Goal: Find specific page/section: Find specific page/section

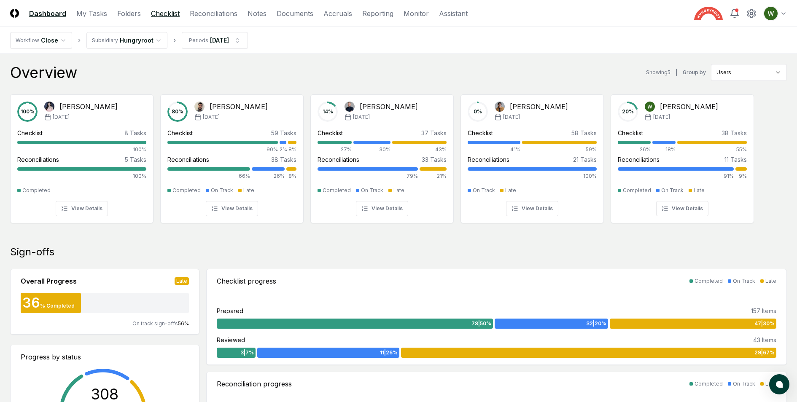
click at [161, 11] on link "Checklist" at bounding box center [165, 13] width 29 height 10
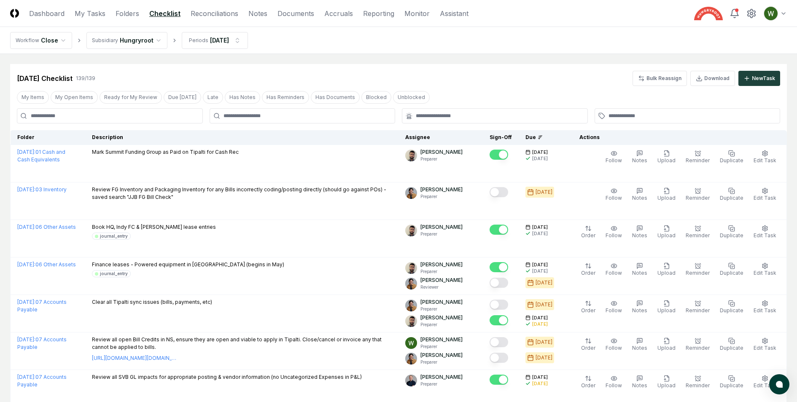
click at [99, 117] on input at bounding box center [110, 115] width 186 height 15
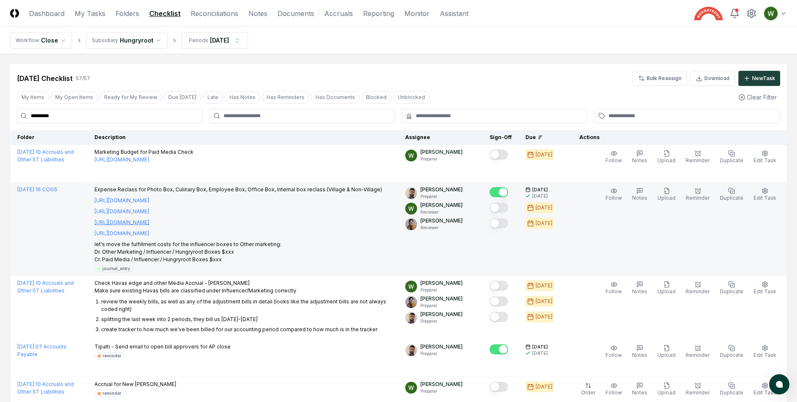
click at [149, 223] on link "[URL][DOMAIN_NAME]" at bounding box center [121, 223] width 55 height 8
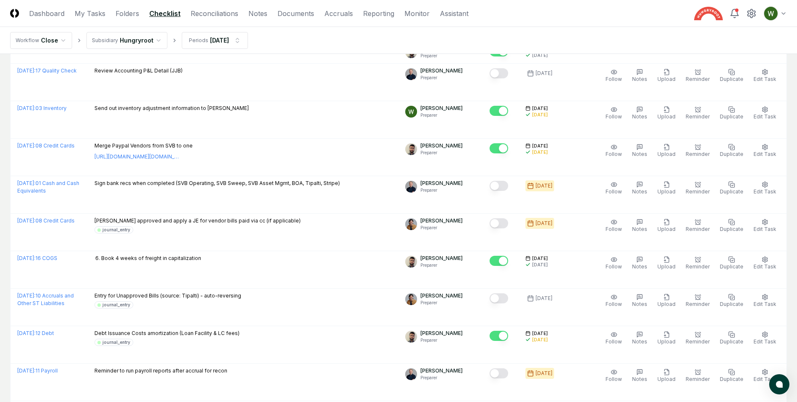
scroll to position [21, 0]
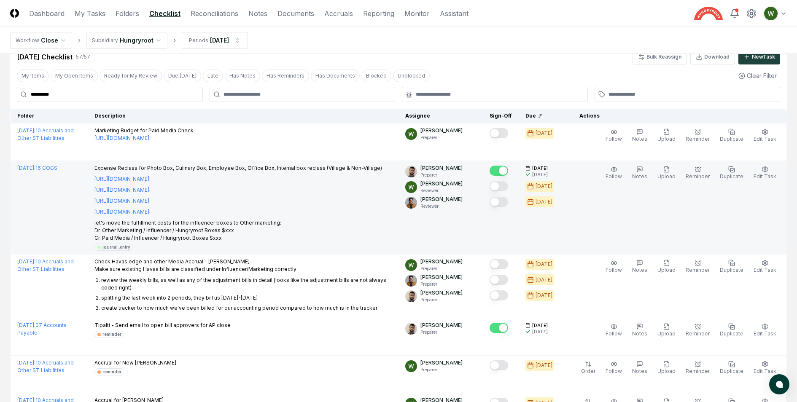
click at [121, 99] on input "*********" at bounding box center [110, 94] width 186 height 15
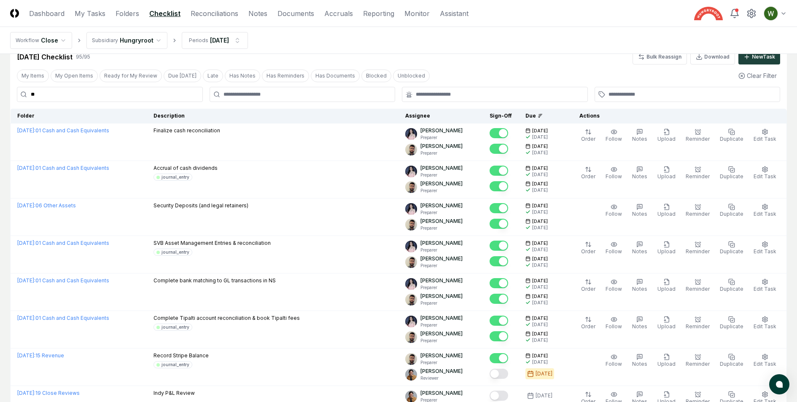
type input "*"
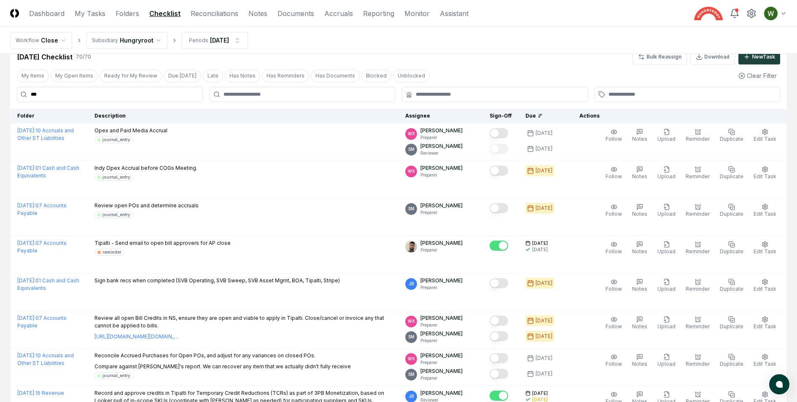
type input "****"
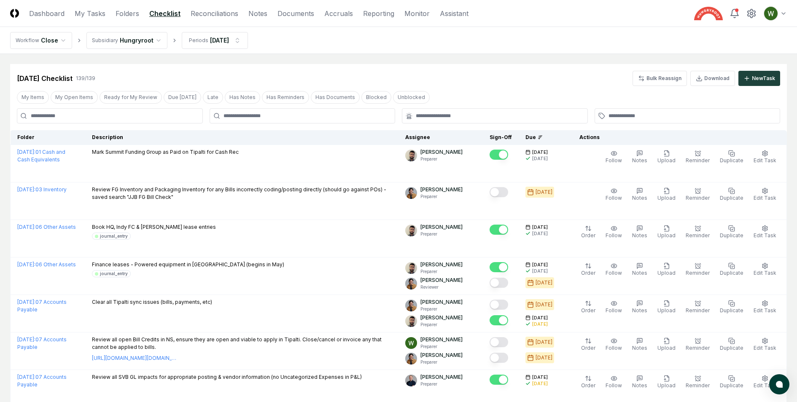
click at [126, 8] on header "CloseCore Dashboard My Tasks Folders Checklist Reconciliations Notes Documents …" at bounding box center [398, 13] width 797 height 27
click at [127, 11] on link "Folders" at bounding box center [127, 13] width 24 height 10
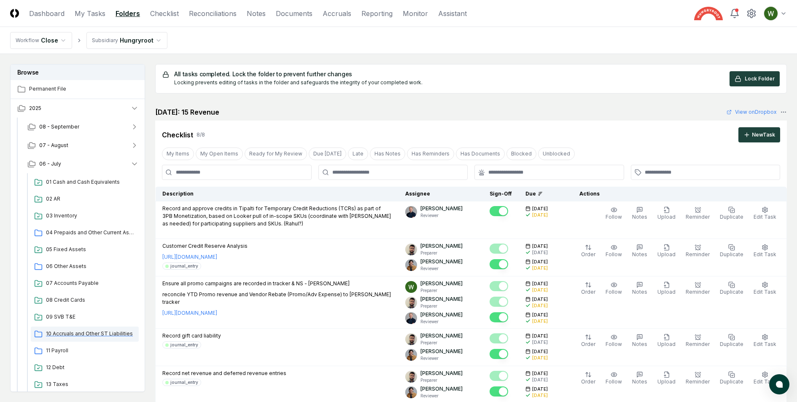
click at [83, 336] on span "10 Accruals and Other ST Liabilities" at bounding box center [90, 334] width 89 height 8
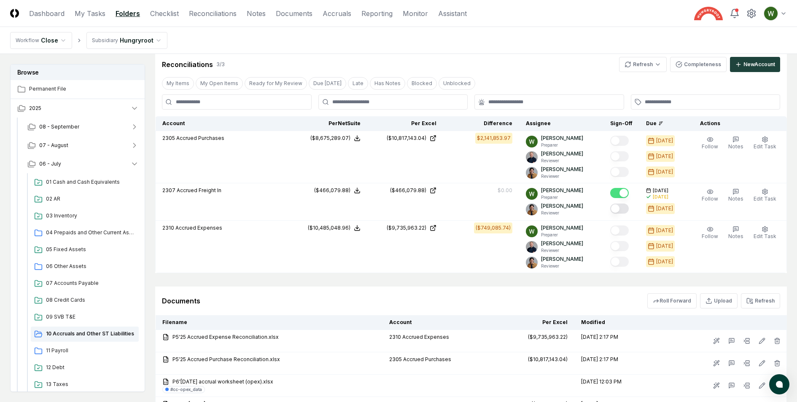
scroll to position [1116, 0]
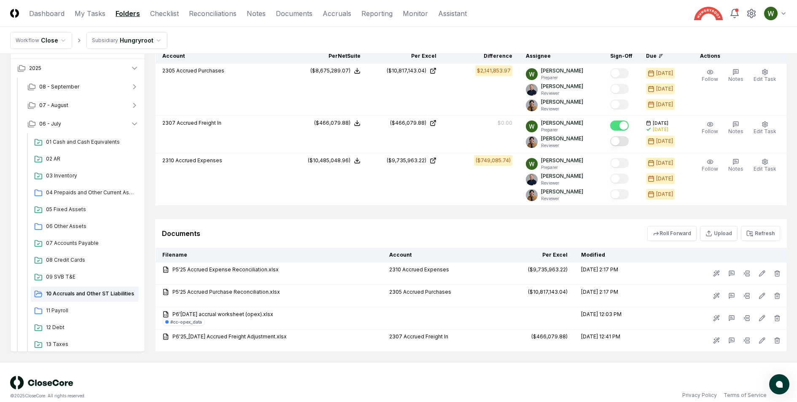
click at [340, 307] on td "P6'[DATE] accrual worksheet (opex).xlsx #cc-opex_data" at bounding box center [269, 318] width 227 height 22
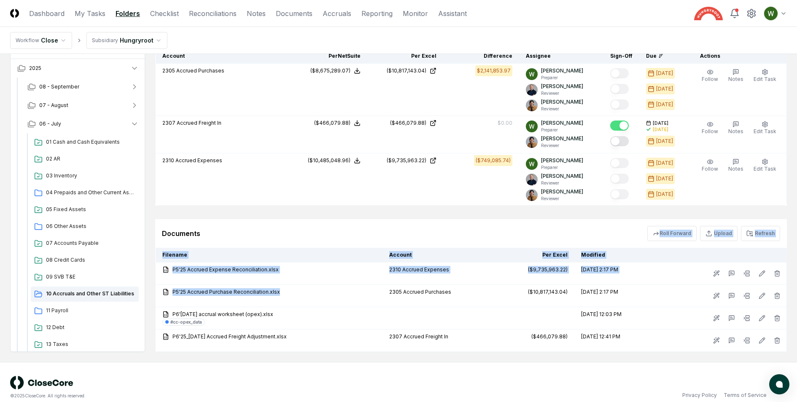
drag, startPoint x: 333, startPoint y: 287, endPoint x: 307, endPoint y: 224, distance: 68.2
click at [307, 224] on div "Documents Roll Forward Upload Refresh Filename Account Per Excel Modified P5'25…" at bounding box center [470, 285] width 631 height 133
click at [307, 226] on div "Documents Roll Forward Upload Refresh" at bounding box center [471, 233] width 618 height 15
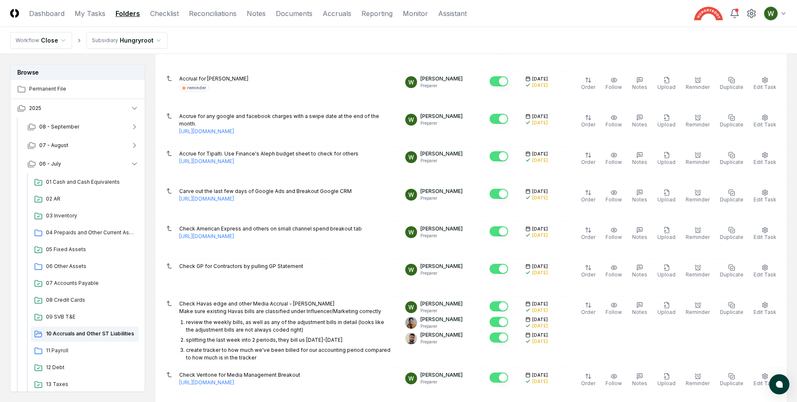
scroll to position [351, 0]
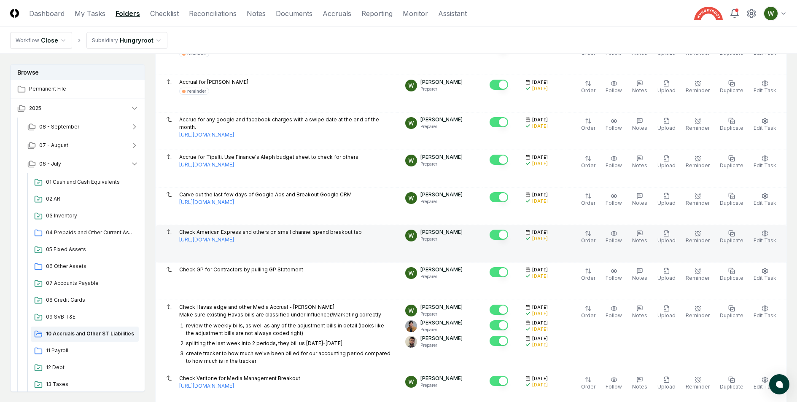
click at [228, 241] on link "[URL][DOMAIN_NAME]" at bounding box center [206, 240] width 55 height 8
